Goal: Task Accomplishment & Management: Manage account settings

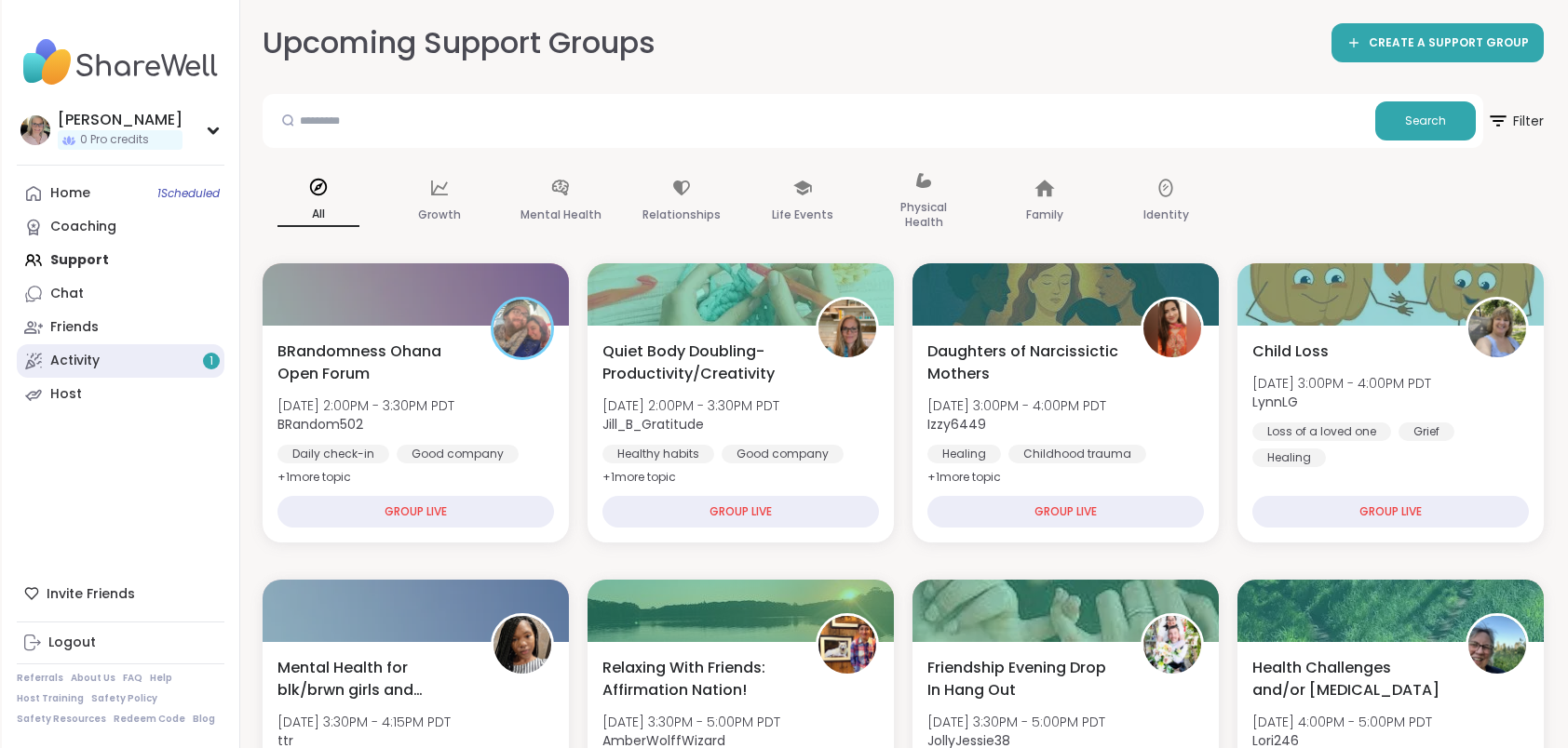
click at [112, 355] on link "Activity 1" at bounding box center [120, 361] width 207 height 34
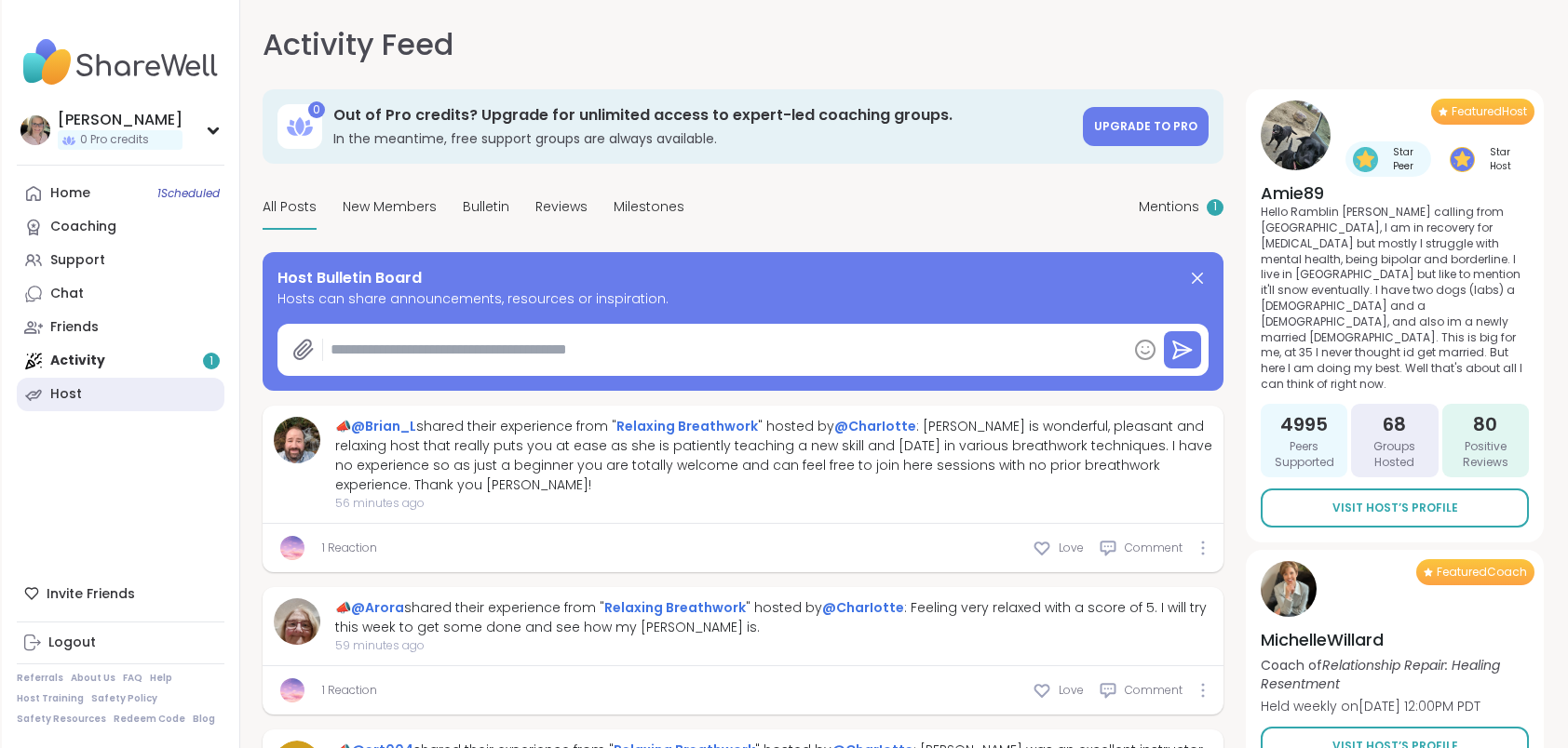
click at [88, 396] on link "Host" at bounding box center [120, 395] width 207 height 34
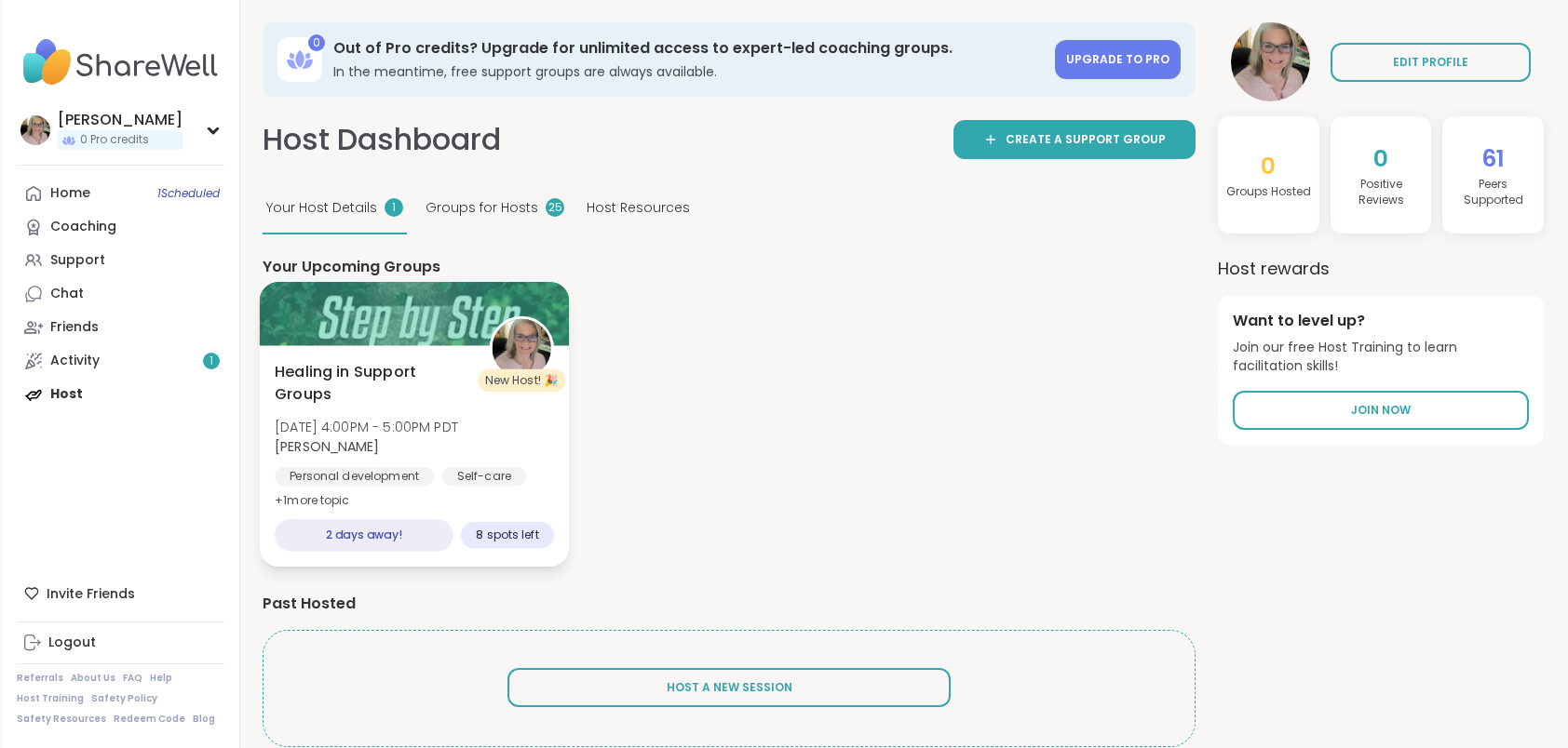
click at [425, 371] on span "Healing in Support Groups" at bounding box center [371, 383] width 194 height 46
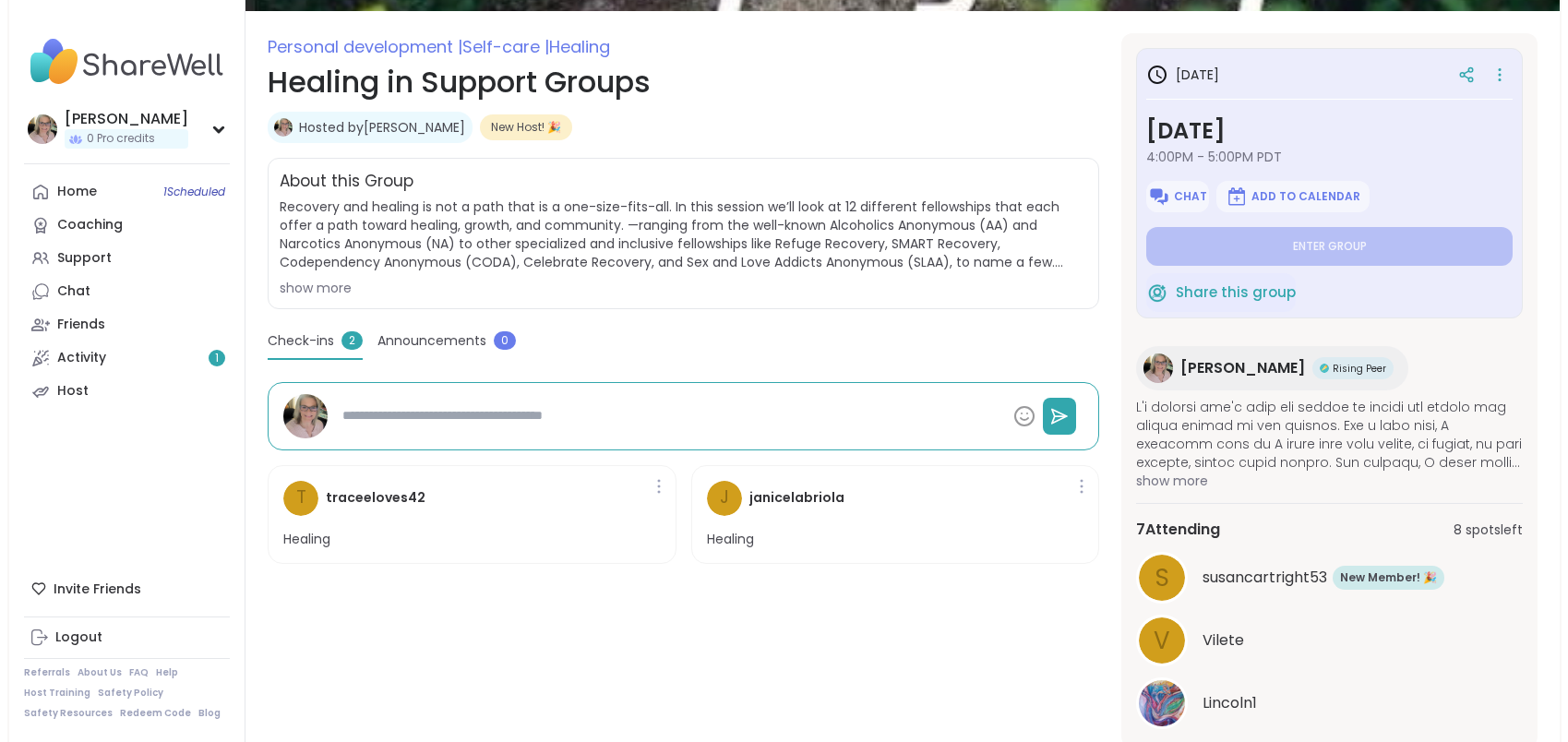
scroll to position [196, 0]
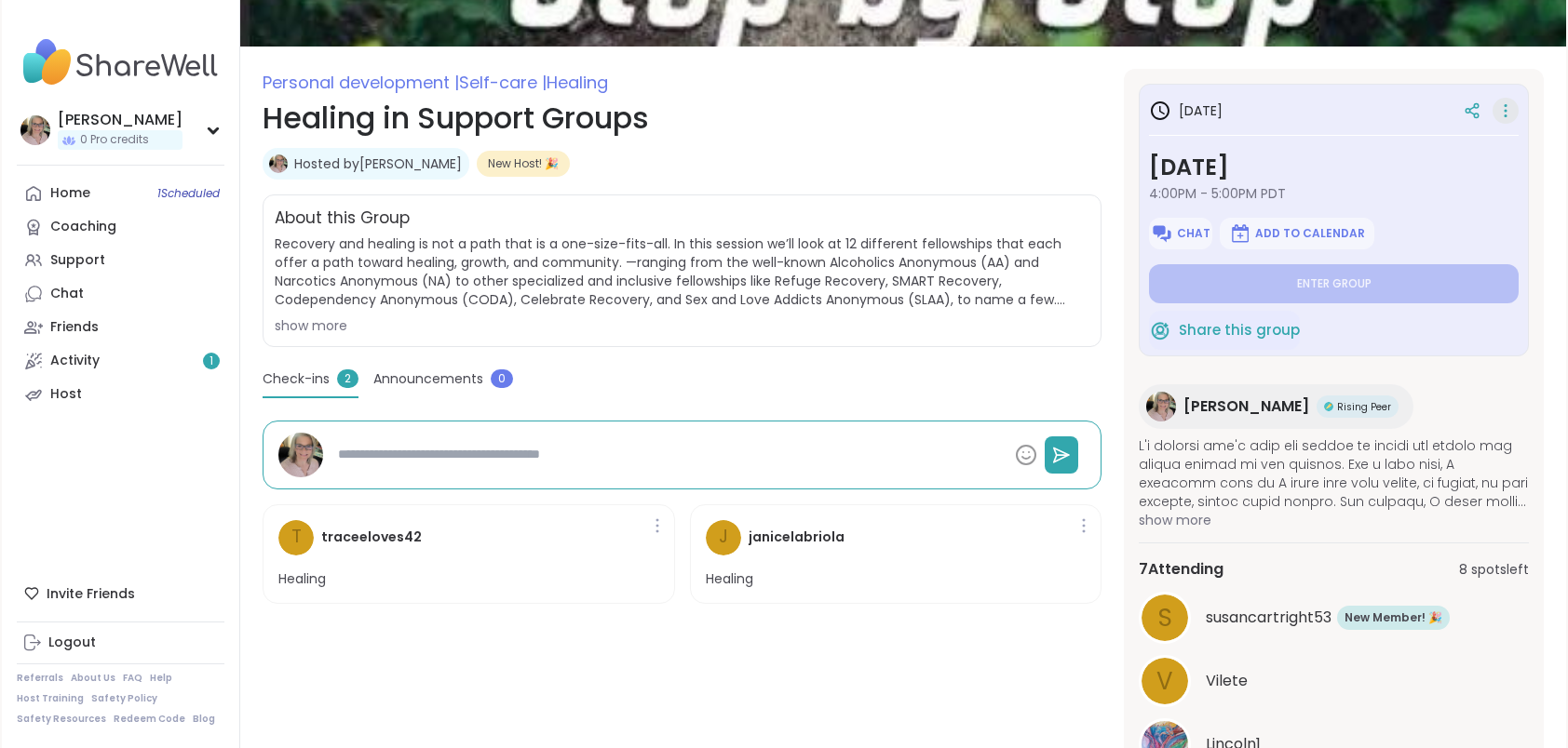
click at [1497, 109] on icon at bounding box center [1506, 111] width 19 height 26
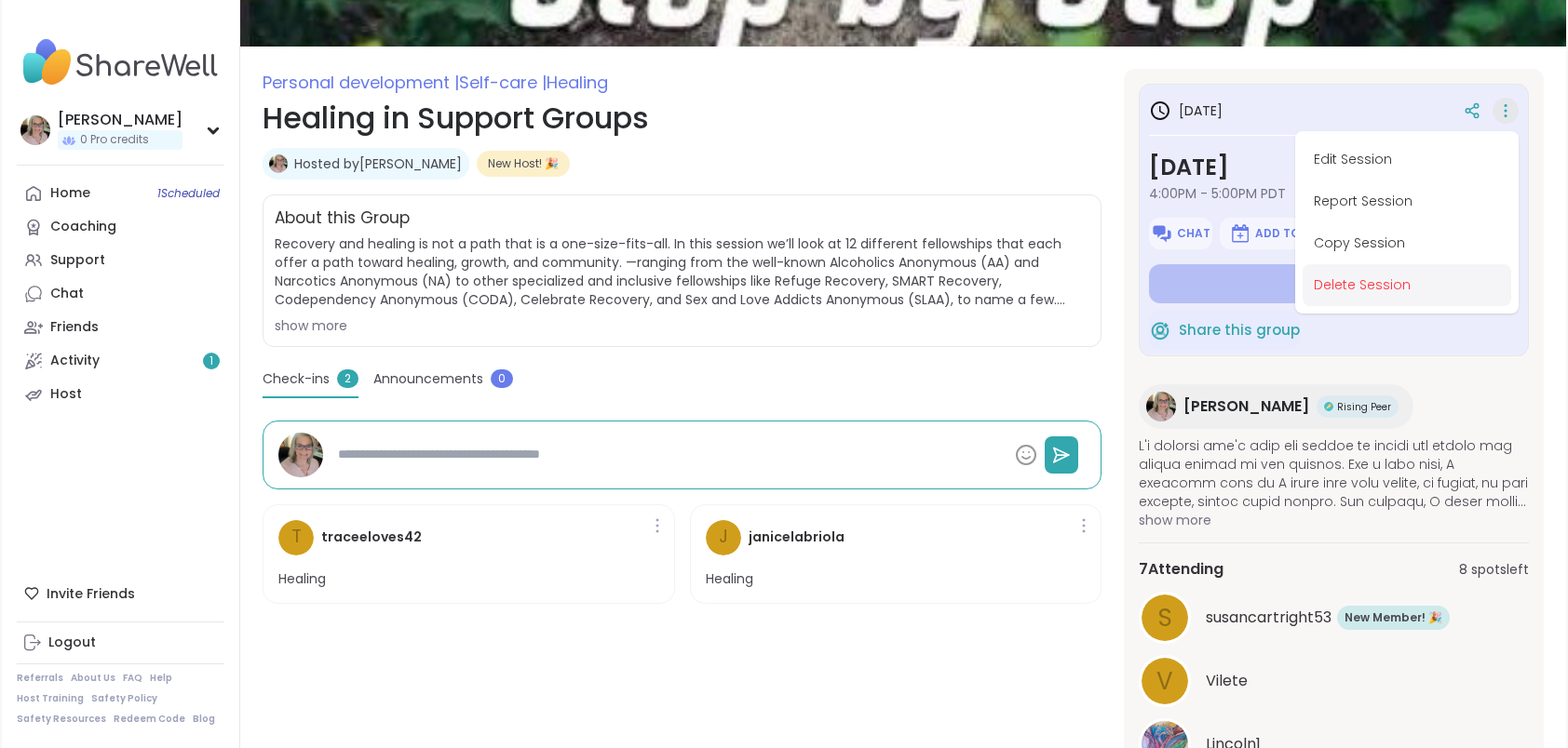
click at [1365, 277] on button "Delete Session" at bounding box center [1407, 285] width 208 height 42
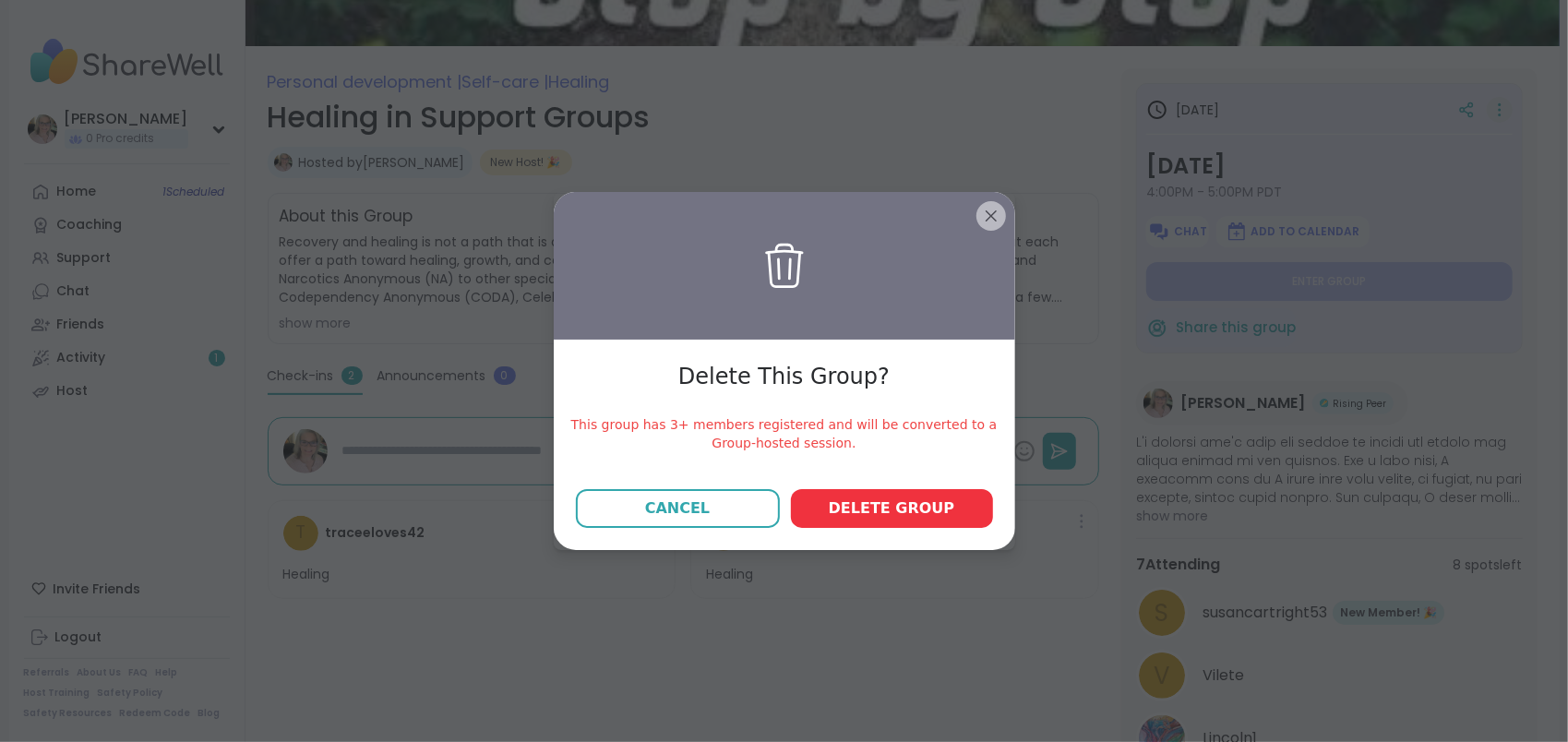
click at [900, 510] on span "Delete group" at bounding box center [892, 509] width 126 height 22
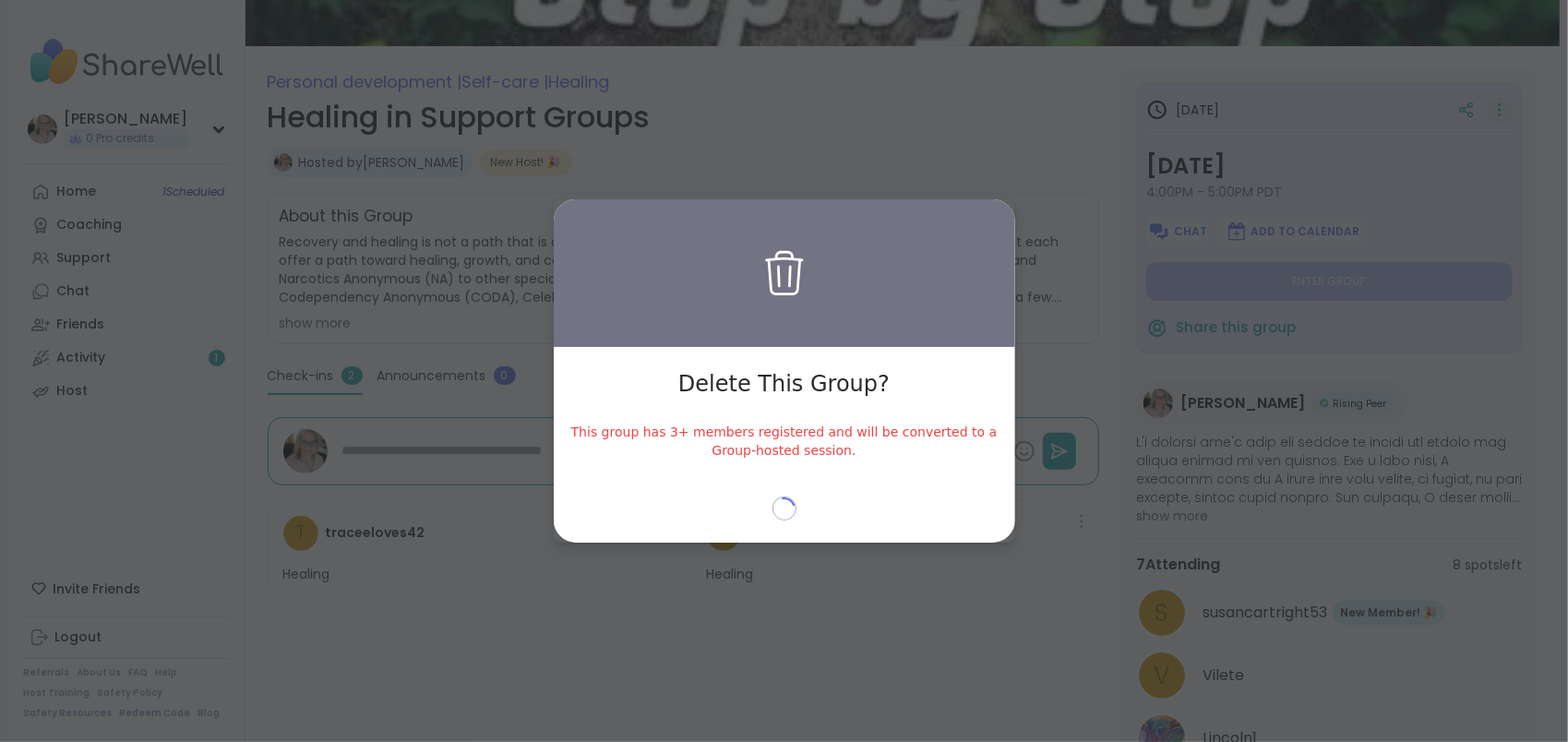
type textarea "*"
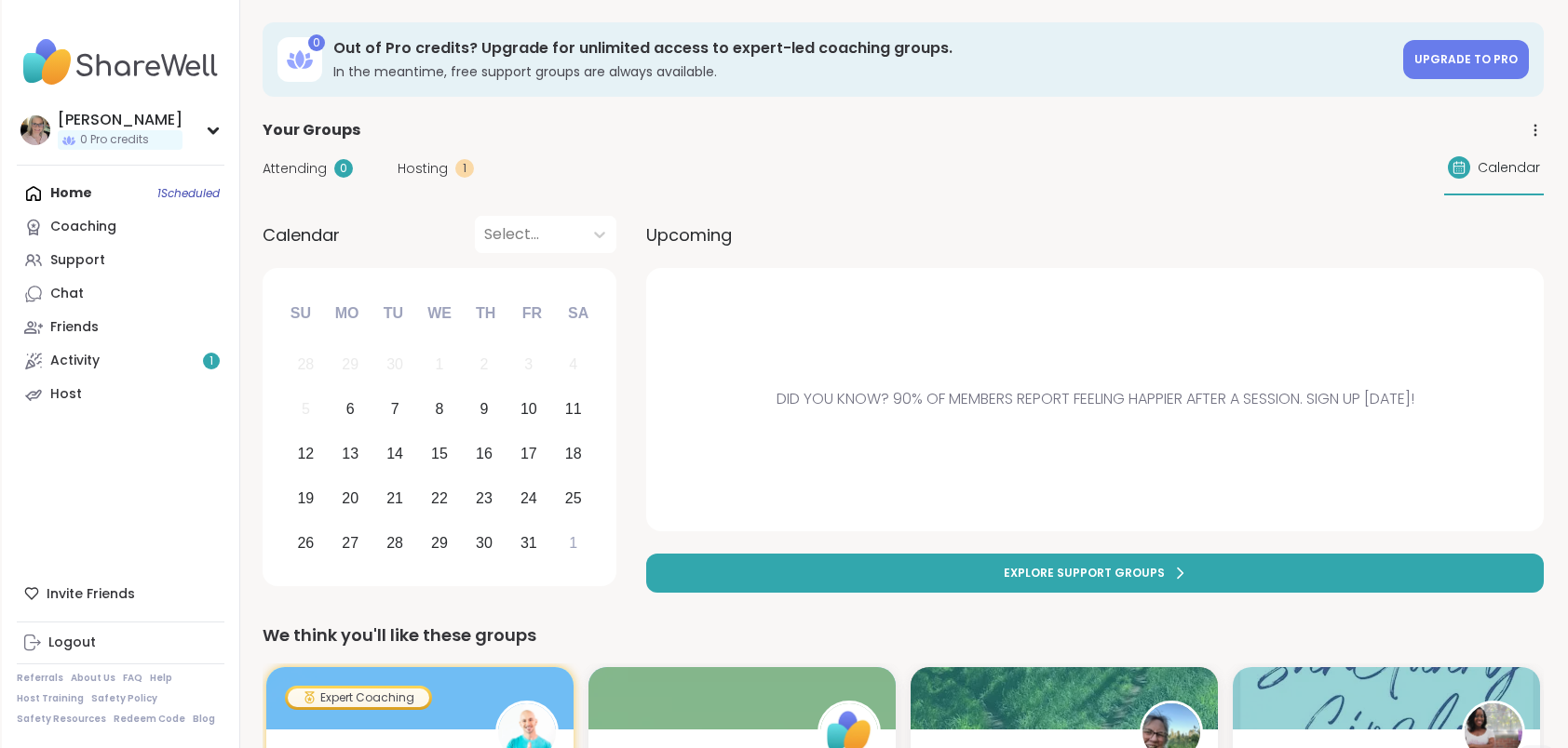
click at [451, 170] on div "Hosting 1" at bounding box center [435, 169] width 76 height 20
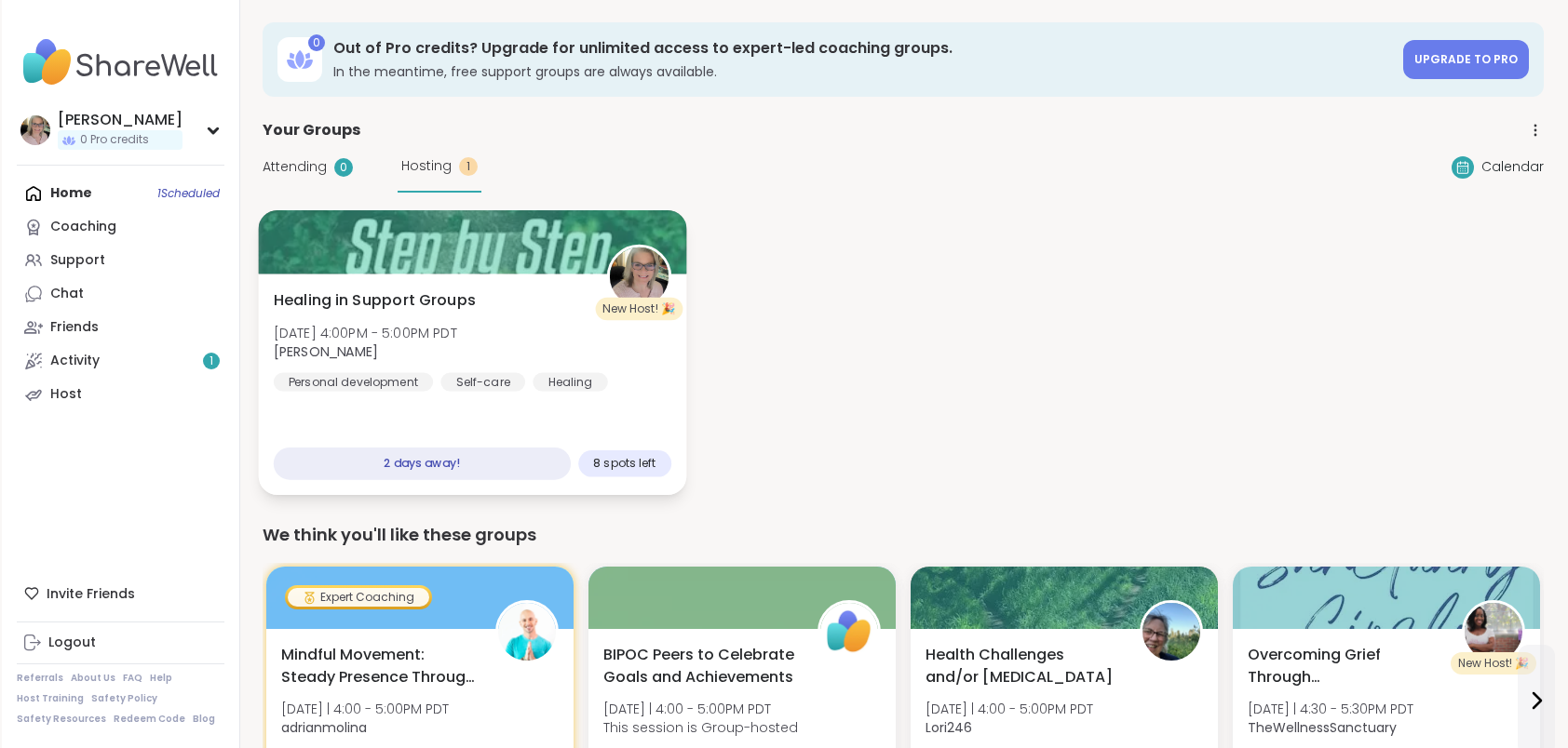
click at [437, 256] on div at bounding box center [472, 242] width 429 height 64
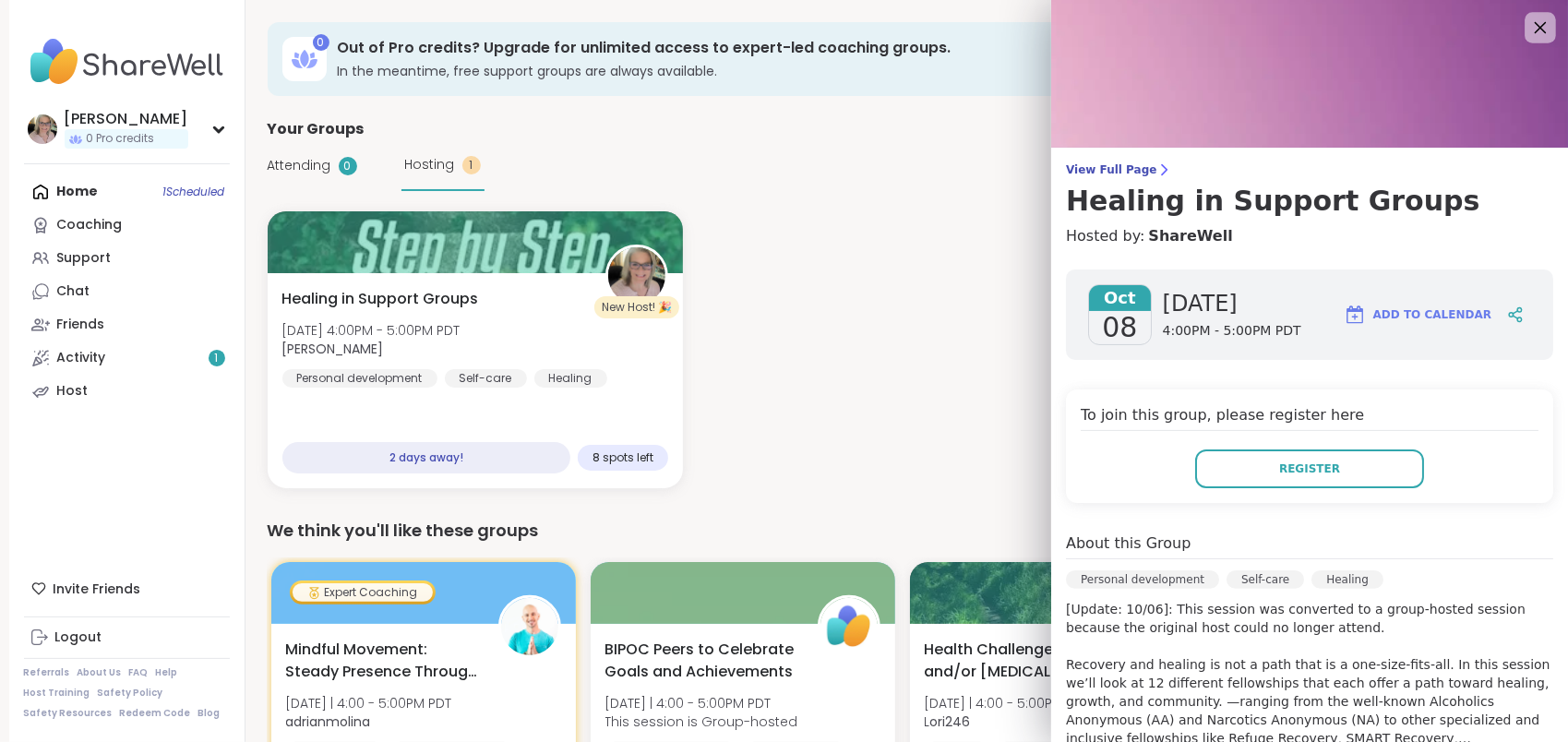
click at [1529, 34] on icon at bounding box center [1540, 27] width 23 height 23
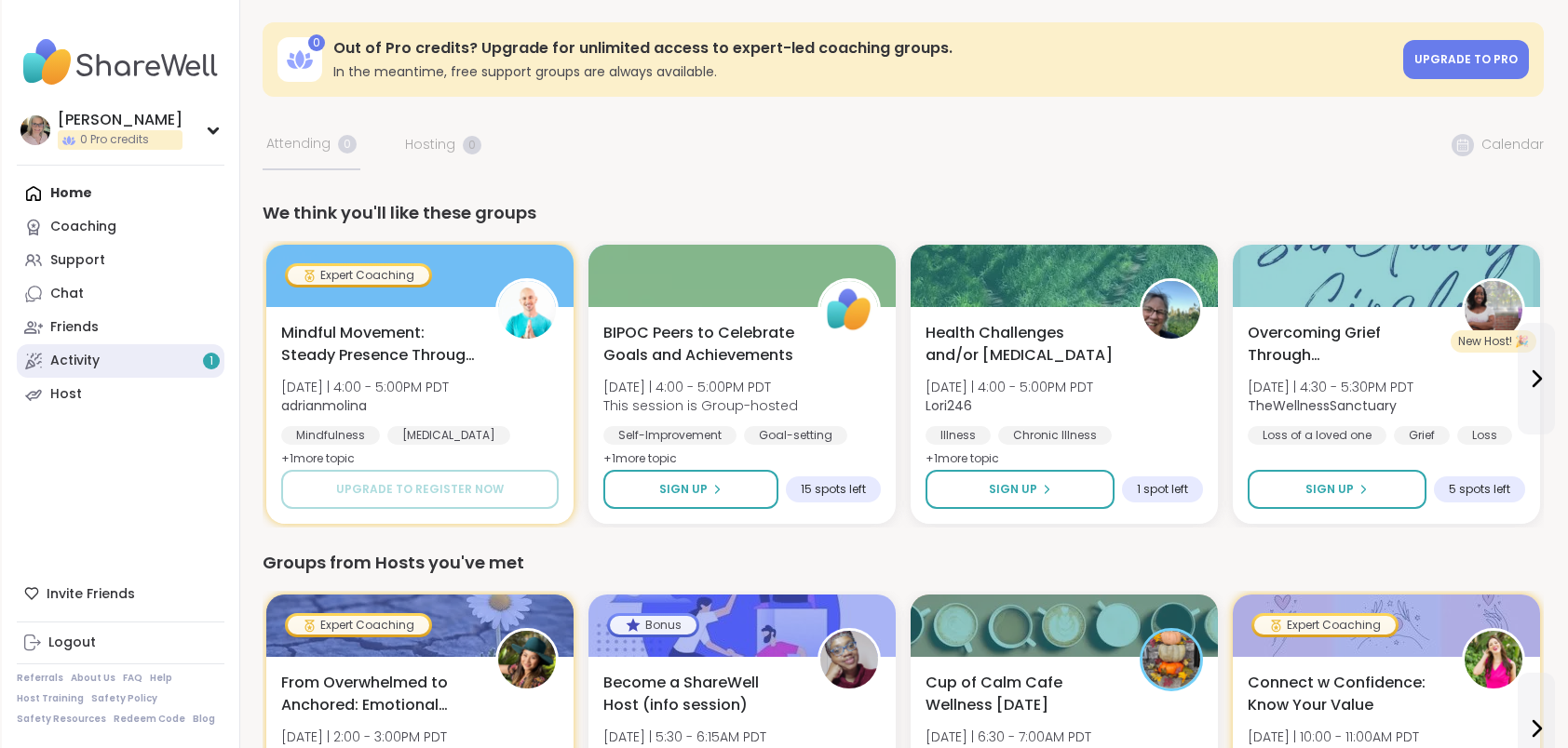
click at [83, 359] on div "Activity 1" at bounding box center [75, 361] width 50 height 19
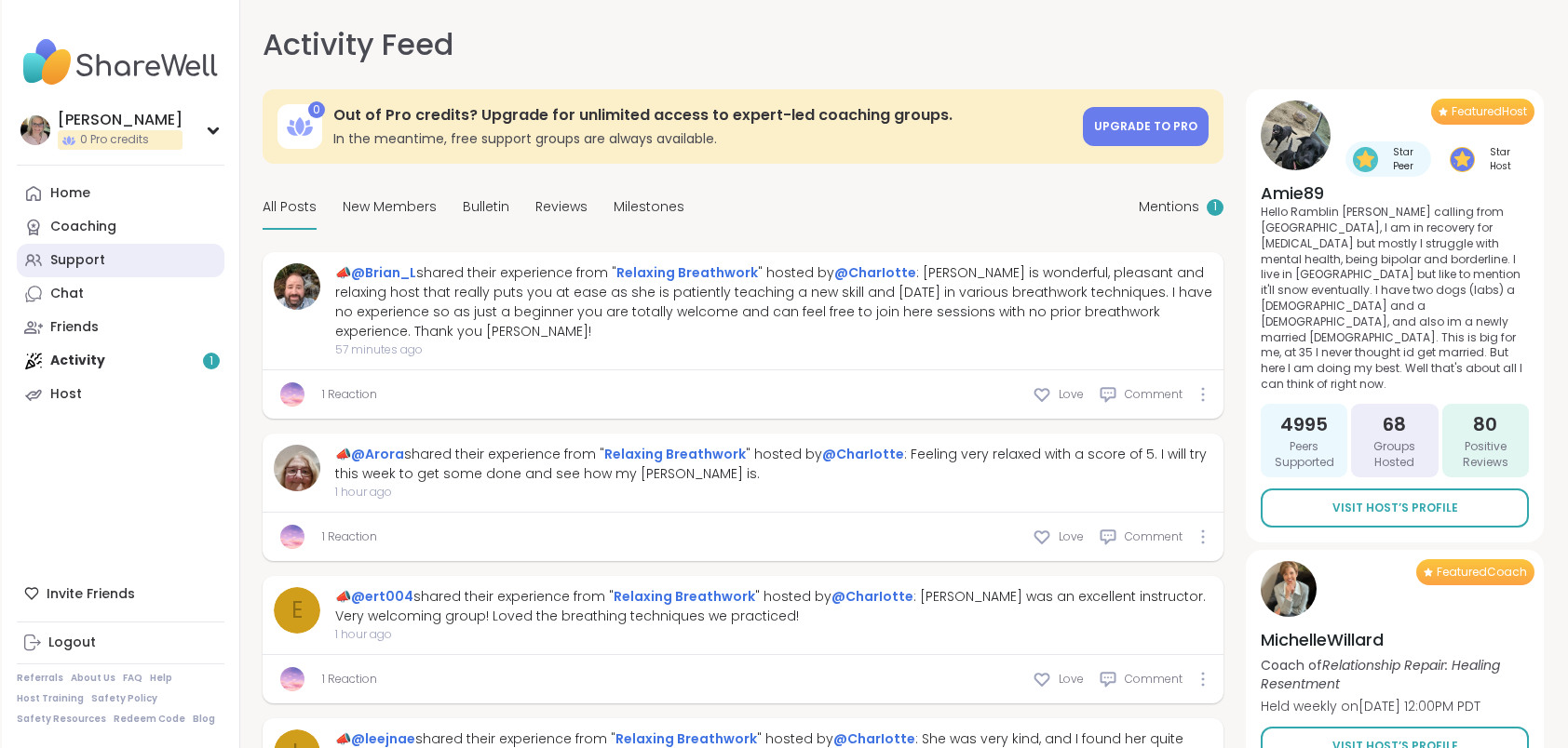
click at [68, 260] on div "Support" at bounding box center [78, 261] width 55 height 19
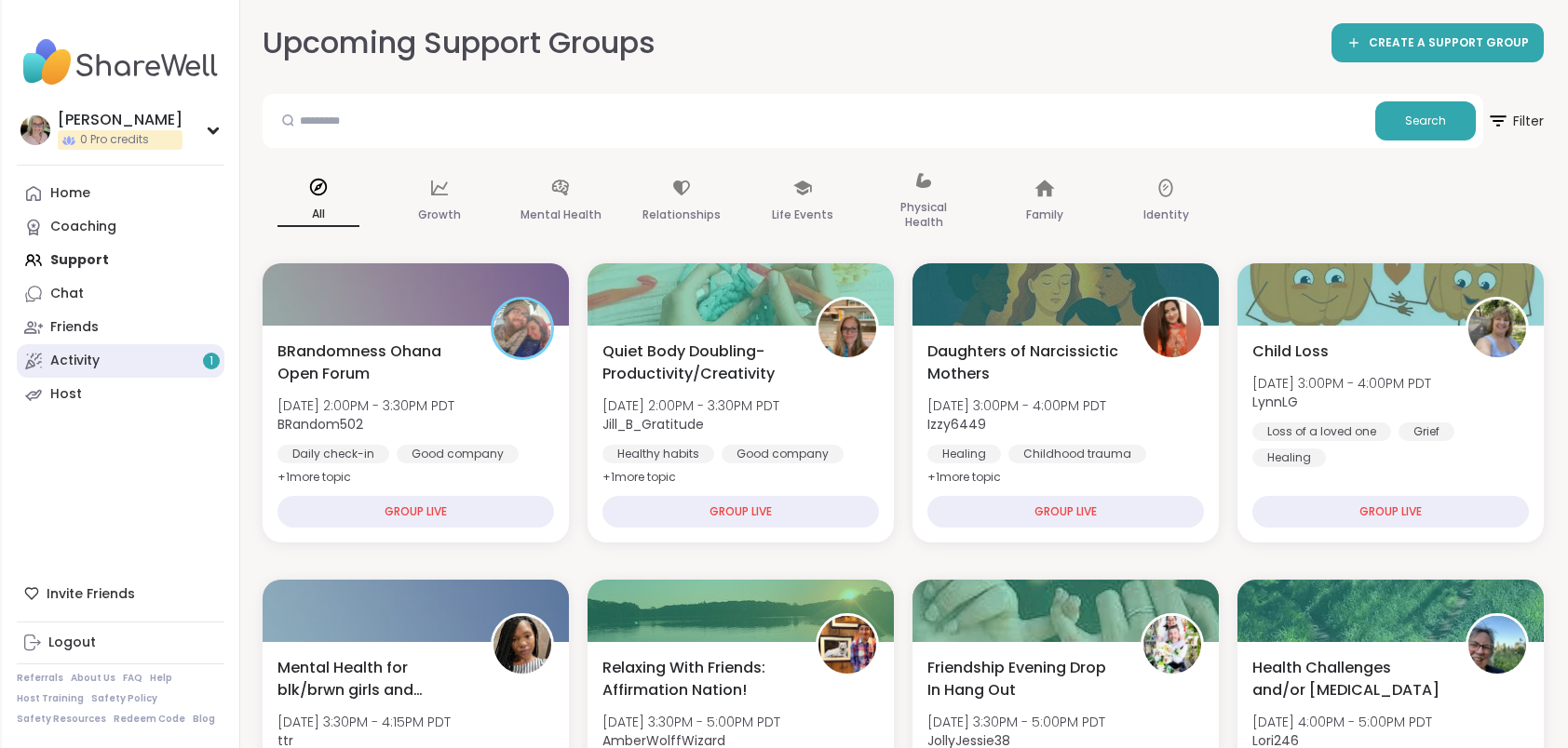
click at [90, 367] on div "Activity 1" at bounding box center [75, 361] width 50 height 19
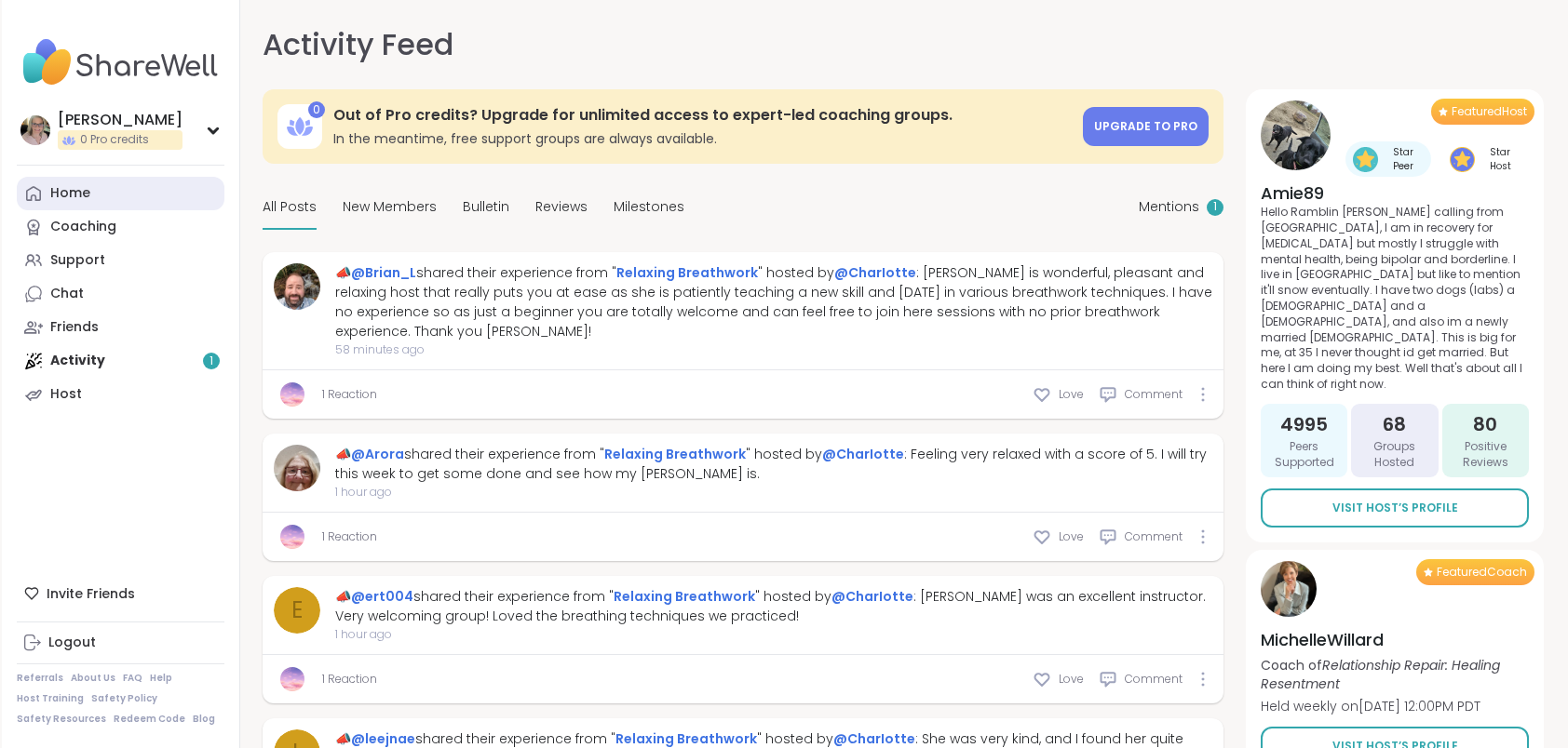
click at [65, 198] on div "Home" at bounding box center [70, 194] width 40 height 19
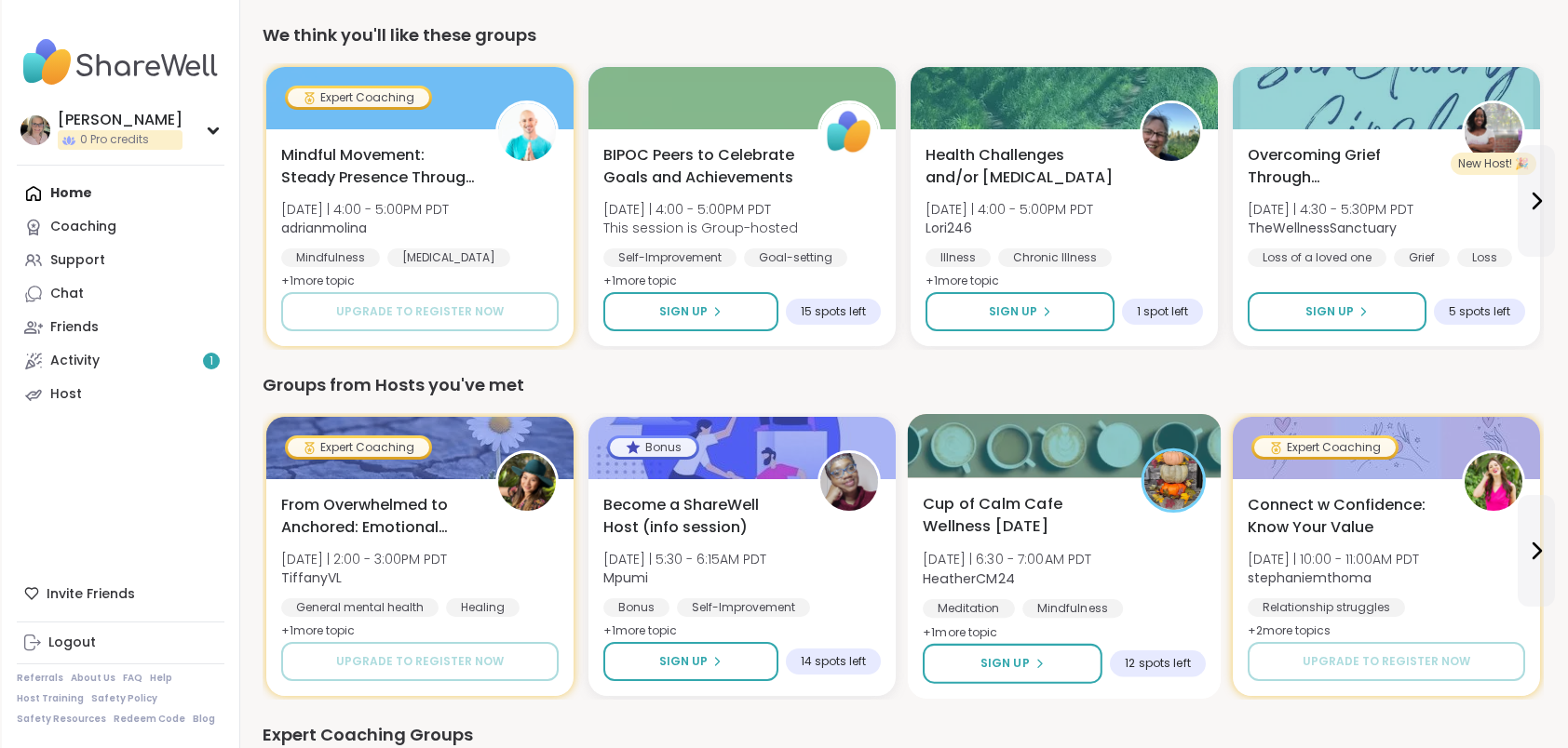
scroll to position [187, 0]
